Goal: Complete application form

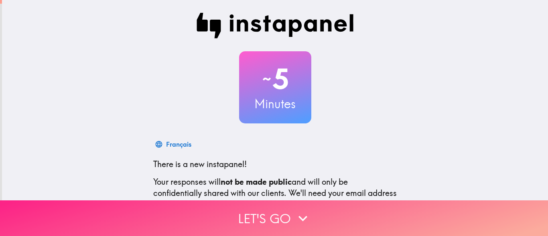
click at [497, 212] on button "Let's go" at bounding box center [274, 219] width 548 height 36
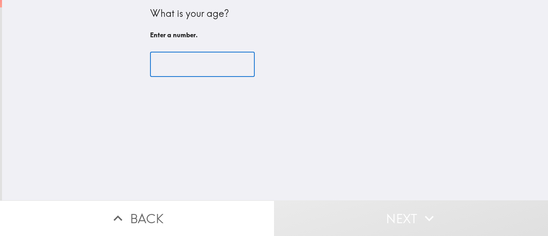
click at [165, 58] on input "number" at bounding box center [202, 64] width 105 height 25
click at [169, 71] on input "number" at bounding box center [202, 64] width 105 height 25
click at [169, 63] on input "number" at bounding box center [202, 64] width 105 height 25
click at [172, 66] on input "number" at bounding box center [202, 64] width 105 height 25
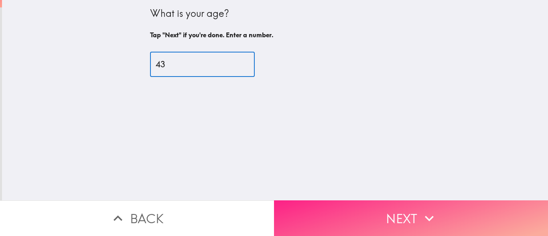
type input "43"
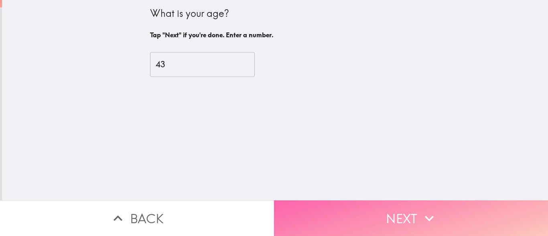
click at [492, 223] on button "Next" at bounding box center [411, 219] width 274 height 36
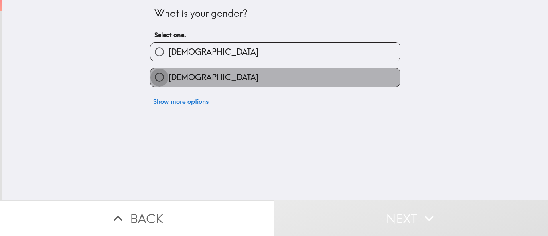
click at [157, 73] on input "[DEMOGRAPHIC_DATA]" at bounding box center [159, 77] width 18 height 18
radio input "true"
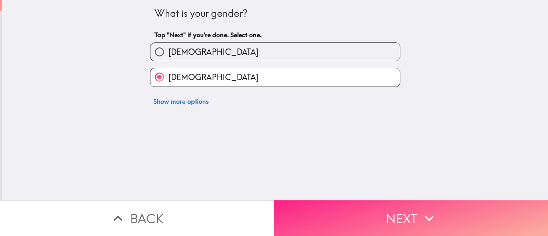
click at [494, 213] on button "Next" at bounding box center [411, 219] width 274 height 36
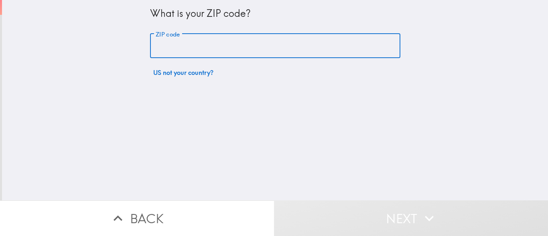
click at [167, 49] on input "ZIP code" at bounding box center [275, 46] width 250 height 25
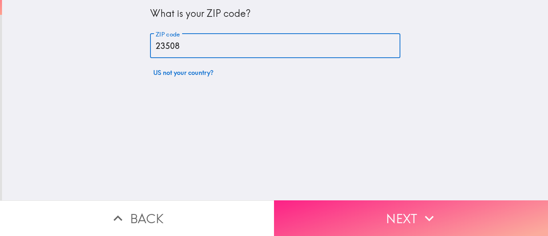
type input "23508"
click at [498, 207] on button "Next" at bounding box center [411, 219] width 274 height 36
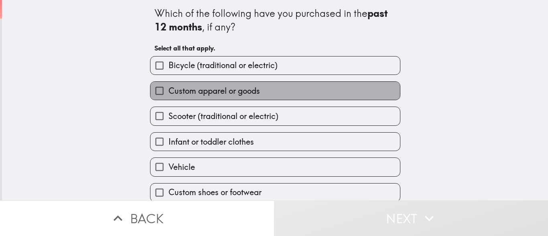
click at [169, 92] on span "Custom apparel or goods" at bounding box center [215, 90] width 92 height 11
click at [164, 92] on input "Custom apparel or goods" at bounding box center [159, 91] width 18 height 18
checkbox input "true"
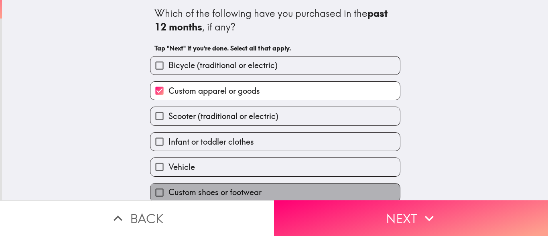
click at [181, 188] on span "Custom shoes or footwear" at bounding box center [215, 192] width 93 height 11
click at [169, 188] on input "Custom shoes or footwear" at bounding box center [159, 193] width 18 height 18
checkbox input "true"
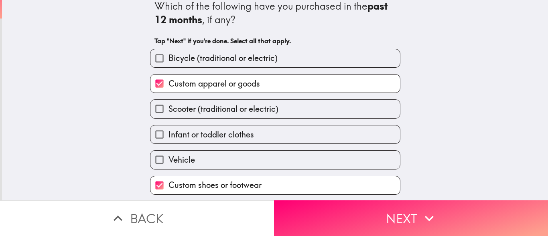
scroll to position [59, 0]
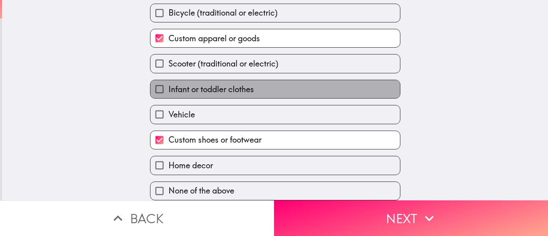
click at [169, 87] on span "Infant or toddler clothes" at bounding box center [211, 89] width 85 height 11
click at [167, 87] on input "Infant or toddler clothes" at bounding box center [159, 89] width 18 height 18
checkbox input "true"
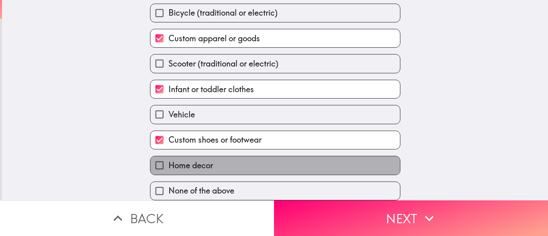
click at [169, 160] on span "Home decor" at bounding box center [191, 165] width 45 height 11
click at [163, 159] on input "Home decor" at bounding box center [159, 166] width 18 height 18
checkbox input "true"
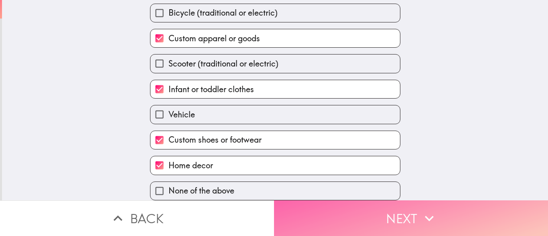
click at [493, 211] on button "Next" at bounding box center [411, 219] width 274 height 36
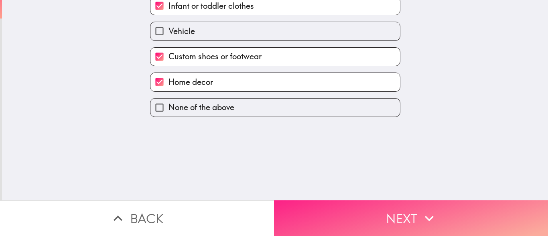
scroll to position [0, 0]
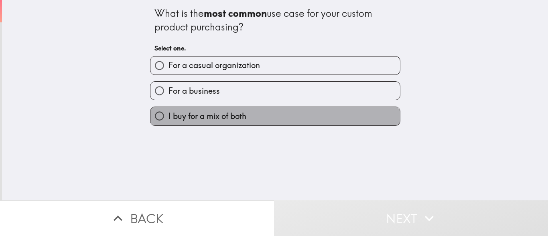
click at [169, 112] on span "I buy for a mix of both" at bounding box center [208, 116] width 78 height 11
click at [167, 112] on input "I buy for a mix of both" at bounding box center [159, 116] width 18 height 18
radio input "true"
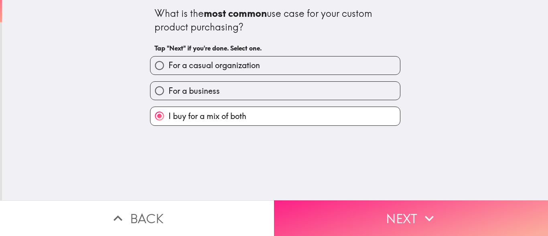
click at [492, 212] on button "Next" at bounding box center [411, 219] width 274 height 36
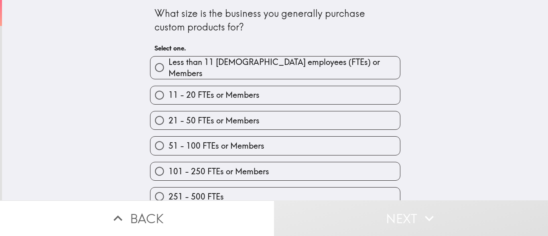
click at [162, 166] on input "101 - 250 FTEs or Members" at bounding box center [159, 172] width 18 height 18
radio input "true"
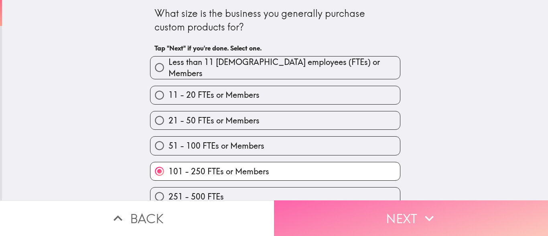
click at [484, 215] on button "Next" at bounding box center [411, 219] width 274 height 36
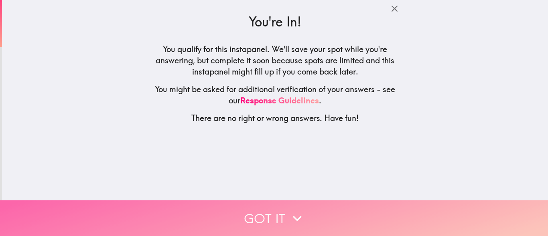
click at [173, 201] on button "Got it" at bounding box center [274, 219] width 548 height 36
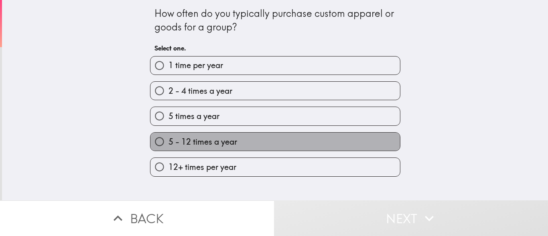
click at [169, 140] on span "5 - 12 times a year" at bounding box center [203, 141] width 69 height 11
click at [165, 140] on input "5 - 12 times a year" at bounding box center [159, 142] width 18 height 18
radio input "true"
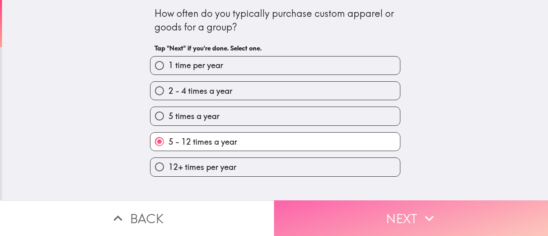
click at [479, 208] on button "Next" at bounding box center [411, 219] width 274 height 36
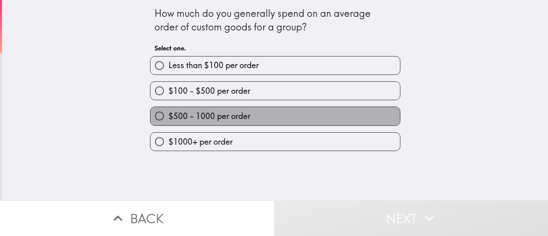
click at [170, 114] on span "$500 - 1000 per order" at bounding box center [210, 116] width 82 height 11
click at [169, 114] on input "$500 - 1000 per order" at bounding box center [159, 116] width 18 height 18
radio input "true"
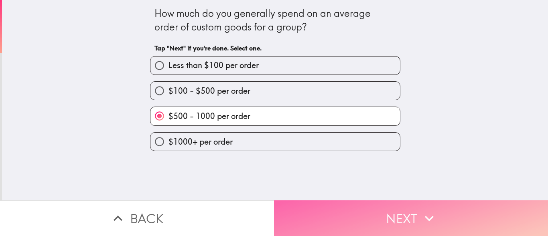
click at [504, 213] on button "Next" at bounding box center [411, 219] width 274 height 36
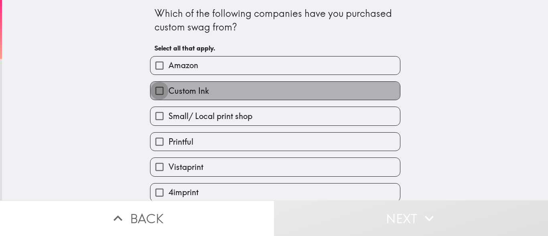
click at [161, 89] on input "Custom Ink" at bounding box center [159, 91] width 18 height 18
checkbox input "true"
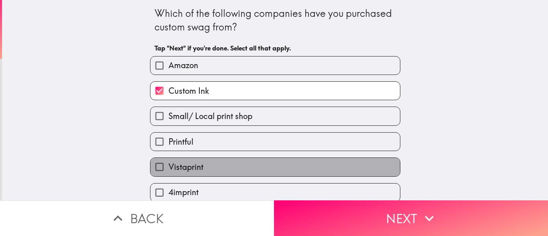
click at [169, 162] on span "Vistaprint" at bounding box center [186, 167] width 35 height 11
click at [164, 162] on input "Vistaprint" at bounding box center [159, 167] width 18 height 18
checkbox input "true"
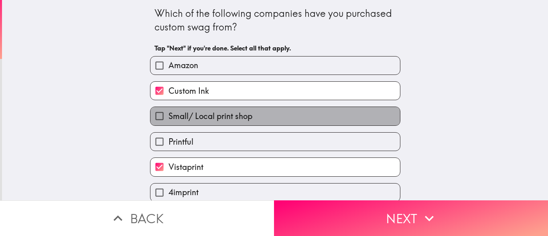
click at [169, 115] on span "Small/ Local print shop" at bounding box center [211, 116] width 84 height 11
click at [163, 115] on input "Small/ Local print shop" at bounding box center [159, 116] width 18 height 18
checkbox input "true"
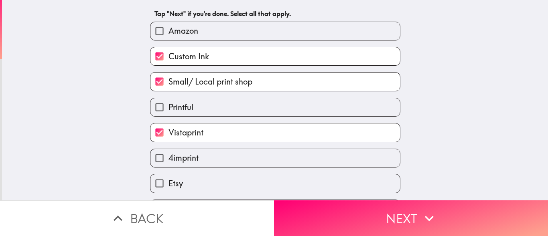
scroll to position [59, 0]
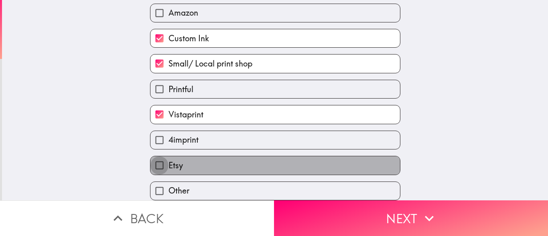
click at [156, 163] on input "Etsy" at bounding box center [159, 166] width 18 height 18
checkbox input "true"
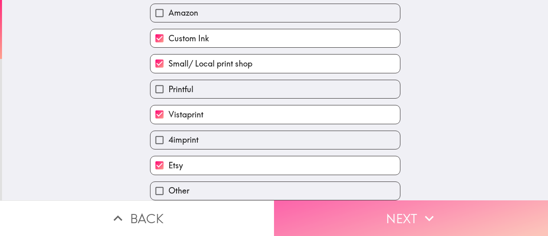
click at [492, 207] on button "Next" at bounding box center [411, 219] width 274 height 36
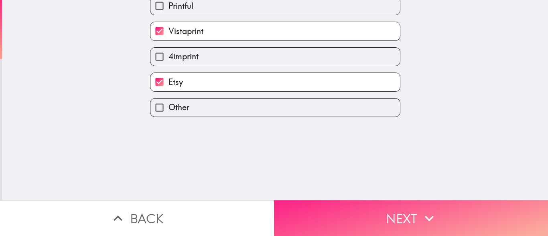
scroll to position [0, 0]
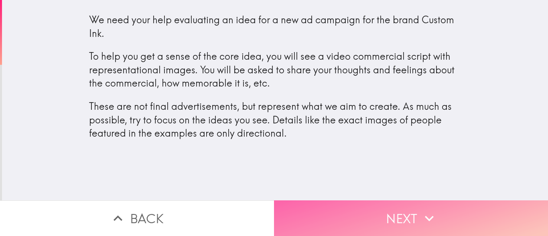
click at [499, 206] on button "Next" at bounding box center [411, 219] width 274 height 36
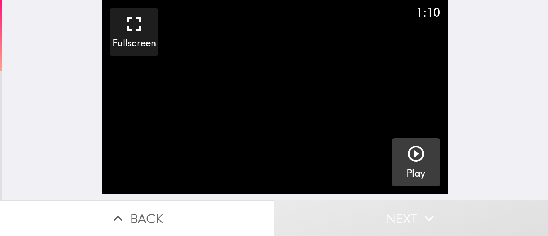
click at [423, 161] on button "Play" at bounding box center [416, 162] width 48 height 48
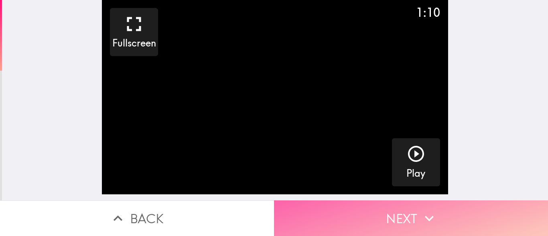
click at [497, 208] on button "Next" at bounding box center [411, 219] width 274 height 36
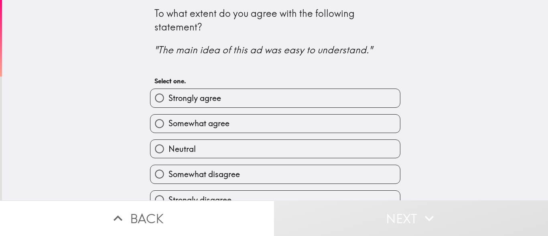
click at [509, 112] on div "To what extent do you agree with the following statement? "The main idea of thi…" at bounding box center [275, 100] width 546 height 201
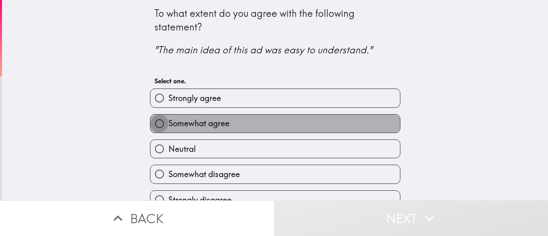
click at [162, 124] on input "Somewhat agree" at bounding box center [159, 124] width 18 height 18
radio input "true"
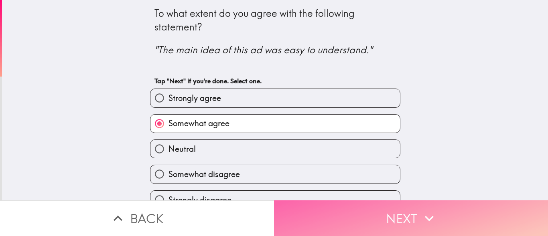
click at [496, 208] on button "Next" at bounding box center [411, 219] width 274 height 36
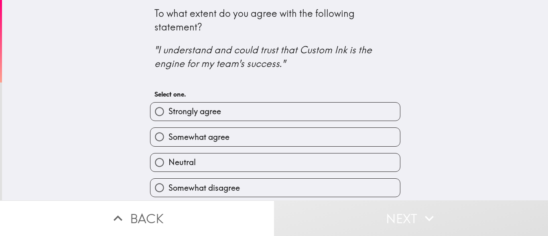
click at [184, 121] on div "Somewhat agree" at bounding box center [272, 133] width 257 height 25
click at [157, 117] on input "Strongly agree" at bounding box center [159, 112] width 18 height 18
radio input "true"
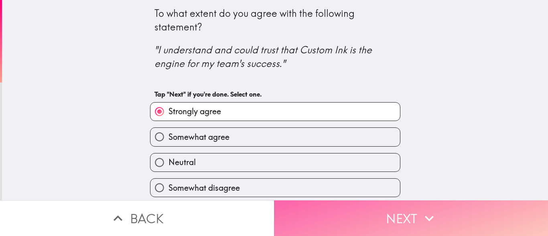
click at [503, 207] on button "Next" at bounding box center [411, 219] width 274 height 36
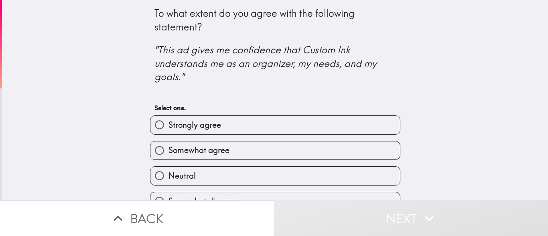
click at [174, 126] on span "Strongly agree" at bounding box center [195, 125] width 53 height 11
click at [169, 126] on input "Strongly agree" at bounding box center [159, 125] width 18 height 18
radio input "true"
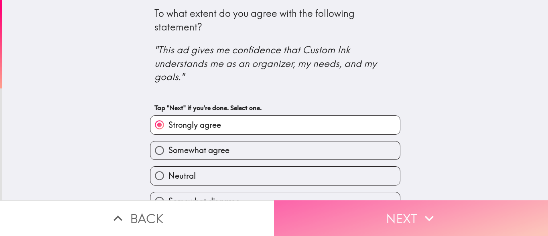
click at [495, 210] on button "Next" at bounding box center [411, 219] width 274 height 36
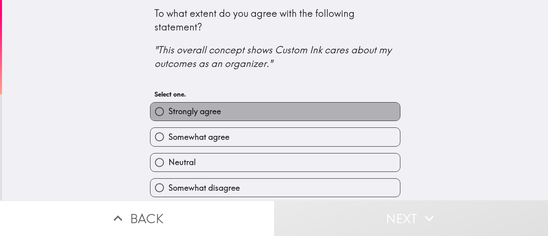
click at [169, 108] on span "Strongly agree" at bounding box center [195, 111] width 53 height 11
click at [167, 108] on input "Strongly agree" at bounding box center [159, 112] width 18 height 18
radio input "true"
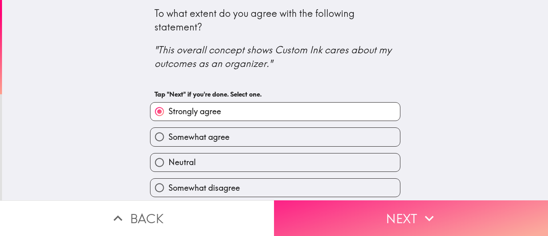
click at [500, 206] on button "Next" at bounding box center [411, 219] width 274 height 36
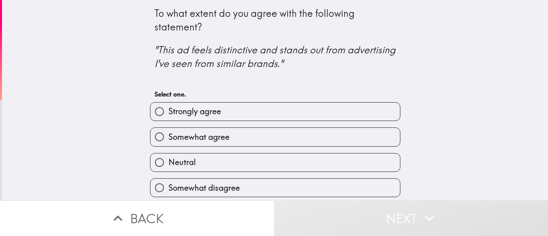
click at [160, 116] on input "Strongly agree" at bounding box center [159, 112] width 18 height 18
radio input "true"
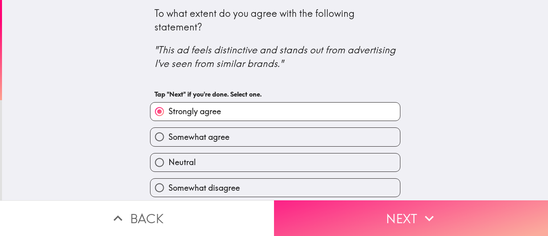
click at [505, 214] on button "Next" at bounding box center [411, 219] width 274 height 36
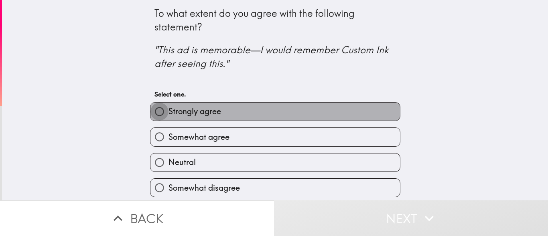
click at [150, 111] on input "Strongly agree" at bounding box center [159, 112] width 18 height 18
radio input "true"
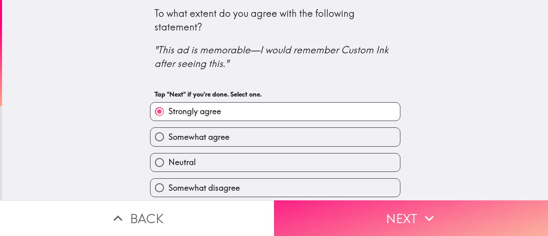
click at [498, 208] on button "Next" at bounding box center [411, 219] width 274 height 36
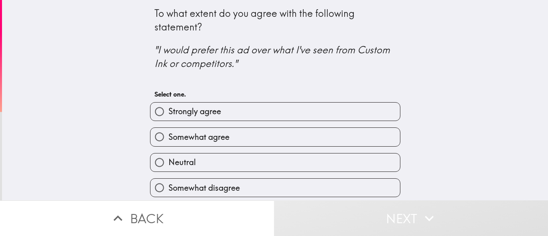
click at [165, 98] on div "Strongly agree" at bounding box center [272, 108] width 257 height 25
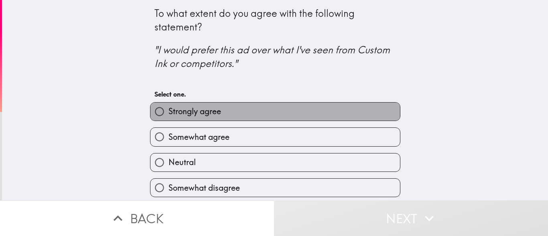
click at [169, 111] on span "Strongly agree" at bounding box center [195, 111] width 53 height 11
click at [164, 111] on input "Strongly agree" at bounding box center [159, 112] width 18 height 18
radio input "true"
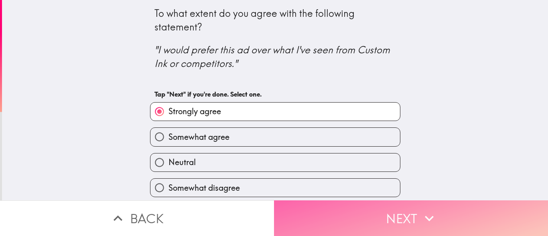
click at [497, 213] on button "Next" at bounding box center [411, 219] width 274 height 36
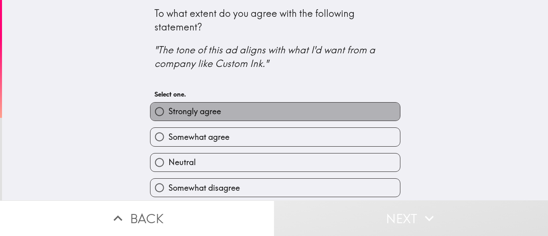
click at [169, 112] on span "Strongly agree" at bounding box center [195, 111] width 53 height 11
click at [168, 112] on input "Strongly agree" at bounding box center [159, 112] width 18 height 18
radio input "true"
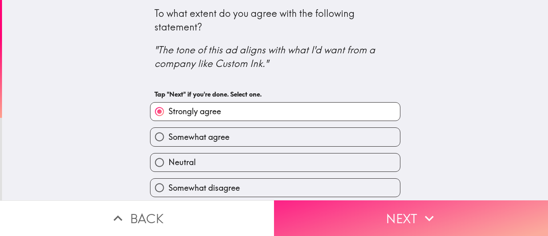
click at [495, 213] on button "Next" at bounding box center [411, 219] width 274 height 36
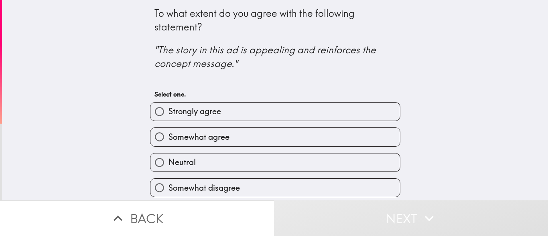
click at [159, 109] on input "Strongly agree" at bounding box center [159, 112] width 18 height 18
radio input "true"
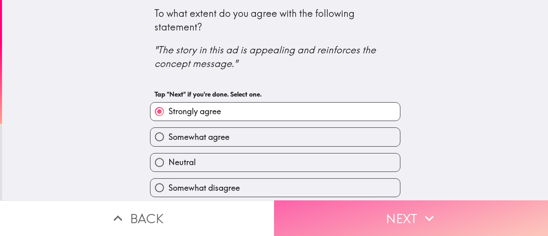
click at [498, 206] on button "Next" at bounding box center [411, 219] width 274 height 36
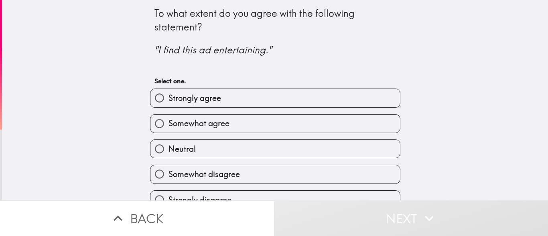
click at [158, 92] on input "Strongly agree" at bounding box center [159, 98] width 18 height 18
radio input "true"
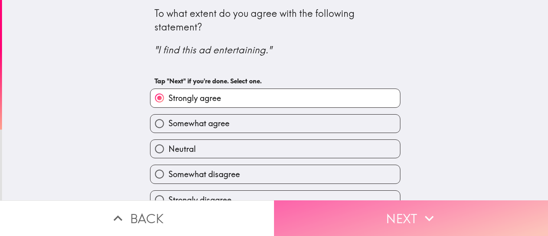
click at [501, 207] on button "Next" at bounding box center [411, 219] width 274 height 36
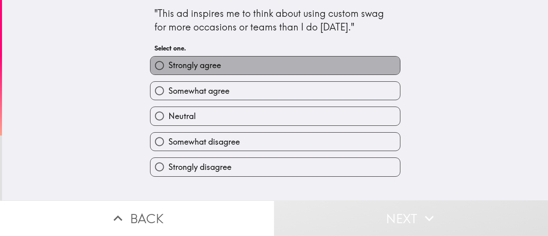
click at [169, 67] on span "Strongly agree" at bounding box center [195, 65] width 53 height 11
click at [163, 67] on input "Strongly agree" at bounding box center [159, 66] width 18 height 18
radio input "true"
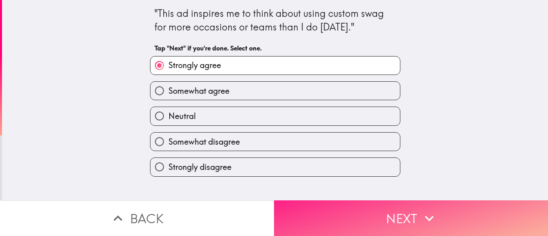
click at [504, 222] on button "Next" at bounding box center [411, 219] width 274 height 36
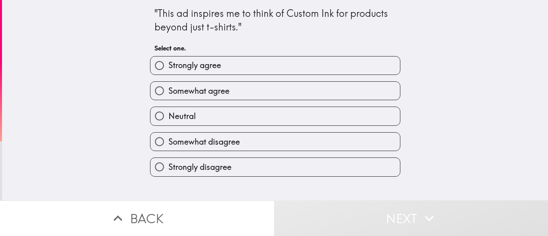
click at [170, 54] on div "Strongly agree" at bounding box center [272, 62] width 257 height 25
click at [155, 69] on input "Strongly agree" at bounding box center [159, 66] width 18 height 18
radio input "true"
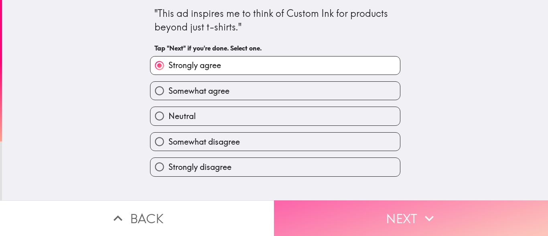
click at [504, 206] on button "Next" at bounding box center [411, 219] width 274 height 36
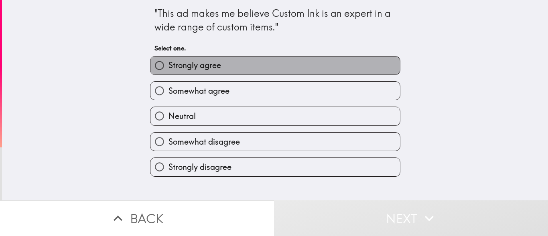
click at [169, 64] on span "Strongly agree" at bounding box center [195, 65] width 53 height 11
click at [169, 64] on input "Strongly agree" at bounding box center [159, 66] width 18 height 18
radio input "true"
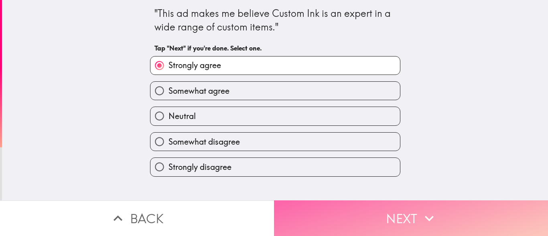
click at [506, 201] on button "Next" at bounding box center [411, 219] width 274 height 36
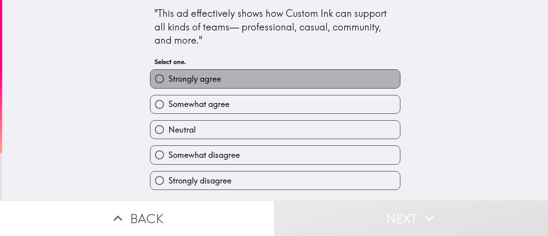
click at [169, 75] on span "Strongly agree" at bounding box center [195, 78] width 53 height 11
click at [164, 75] on input "Strongly agree" at bounding box center [159, 79] width 18 height 18
radio input "true"
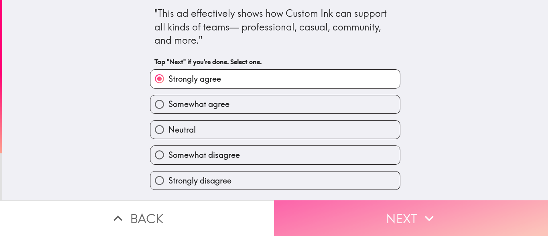
click at [500, 206] on button "Next" at bounding box center [411, 219] width 274 height 36
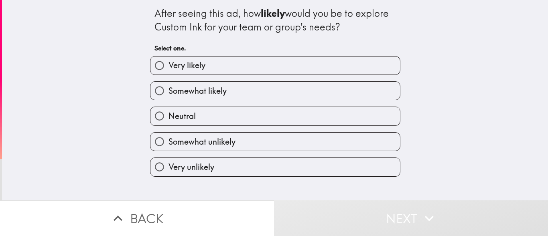
click at [171, 65] on span "Very likely" at bounding box center [187, 65] width 37 height 11
click at [169, 65] on input "Very likely" at bounding box center [159, 66] width 18 height 18
radio input "true"
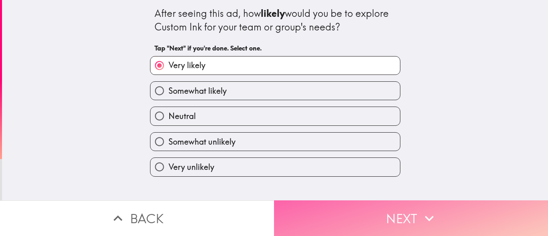
click at [501, 211] on button "Next" at bounding box center [411, 219] width 274 height 36
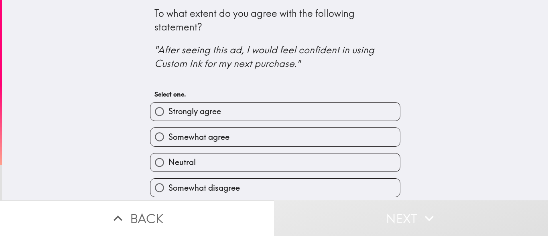
click at [176, 126] on div "Somewhat agree" at bounding box center [272, 133] width 257 height 25
click at [154, 116] on input "Strongly agree" at bounding box center [159, 112] width 18 height 18
radio input "true"
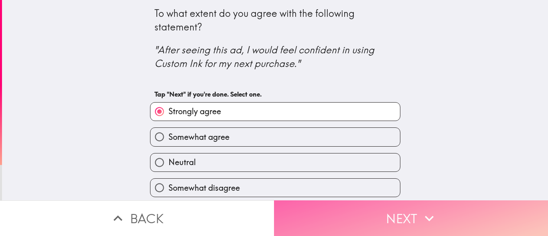
click at [502, 208] on button "Next" at bounding box center [411, 219] width 274 height 36
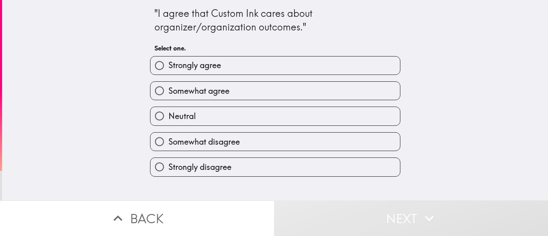
click at [156, 50] on div "Strongly agree" at bounding box center [272, 62] width 257 height 25
click at [150, 65] on input "Strongly agree" at bounding box center [159, 66] width 18 height 18
radio input "true"
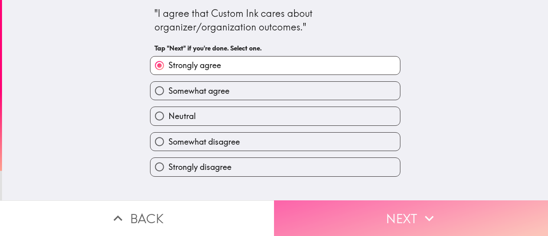
click at [503, 204] on button "Next" at bounding box center [411, 219] width 274 height 36
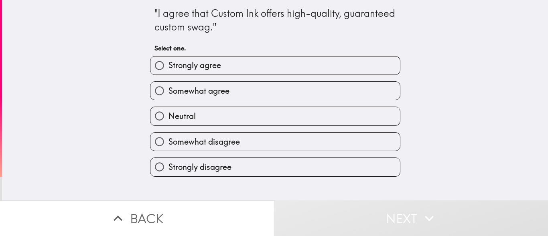
click at [158, 58] on input "Strongly agree" at bounding box center [159, 66] width 18 height 18
radio input "true"
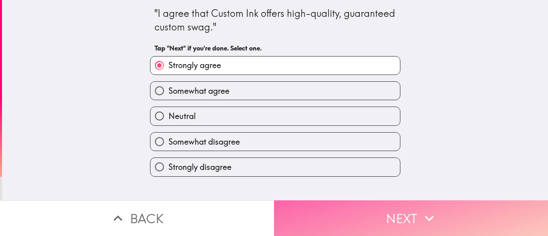
click at [508, 209] on button "Next" at bounding box center [411, 219] width 274 height 36
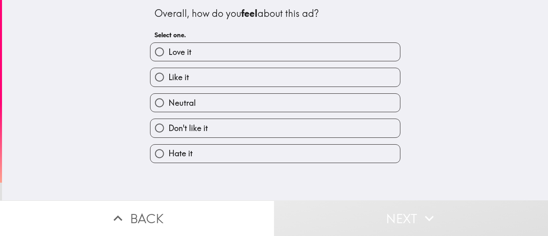
click at [169, 51] on span "Love it" at bounding box center [180, 52] width 23 height 11
click at [163, 51] on input "Love it" at bounding box center [159, 52] width 18 height 18
radio input "true"
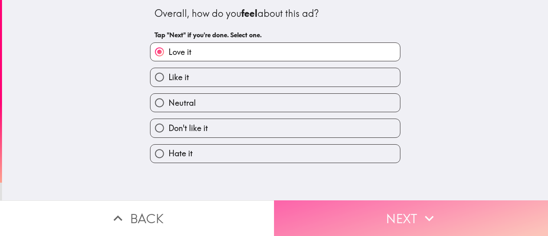
click at [504, 209] on button "Next" at bounding box center [411, 219] width 274 height 36
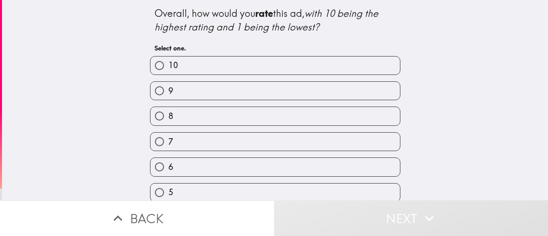
click at [155, 85] on input "9" at bounding box center [159, 91] width 18 height 18
radio input "true"
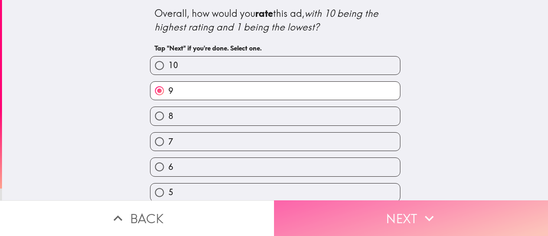
click at [509, 209] on button "Next" at bounding box center [411, 219] width 274 height 36
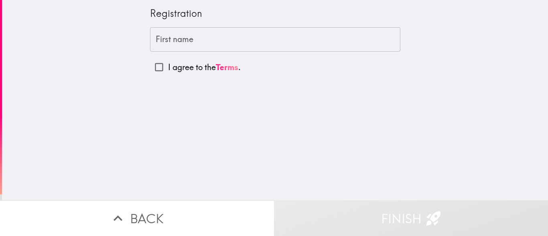
click at [156, 66] on input "I agree to the Terms ." at bounding box center [159, 67] width 18 height 18
checkbox input "true"
click at [159, 41] on div "First name First name" at bounding box center [275, 39] width 250 height 25
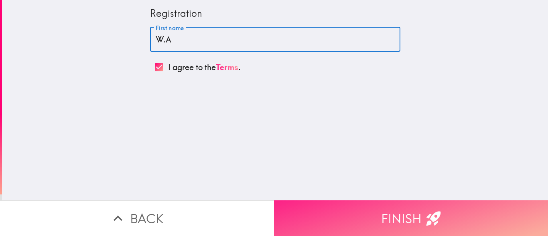
type input "W.A"
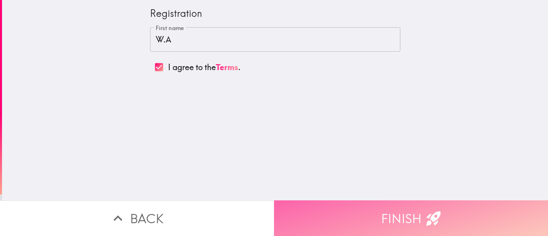
click at [482, 209] on button "Finish" at bounding box center [411, 219] width 274 height 36
